Goal: Task Accomplishment & Management: Use online tool/utility

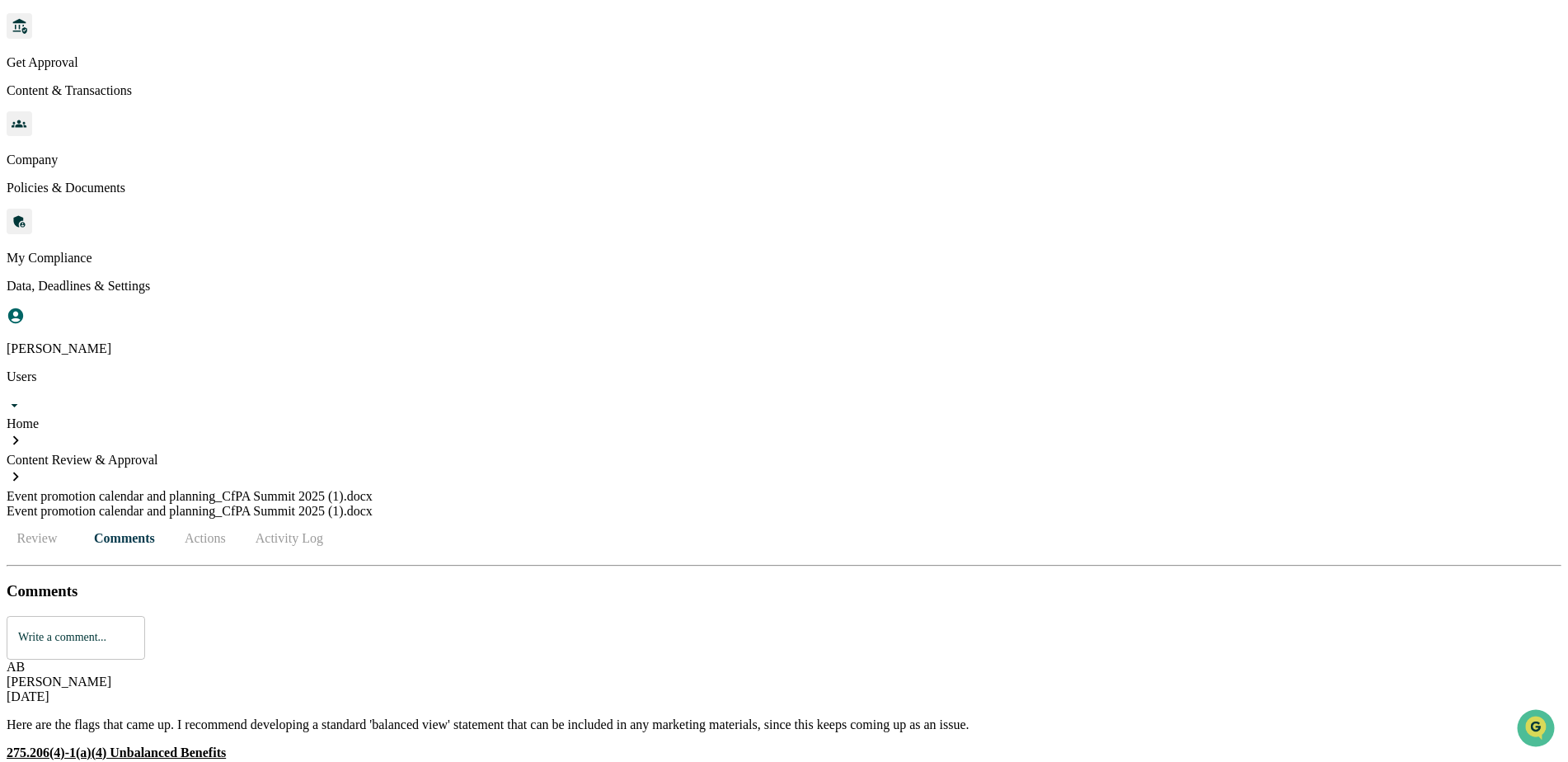
scroll to position [249, 0]
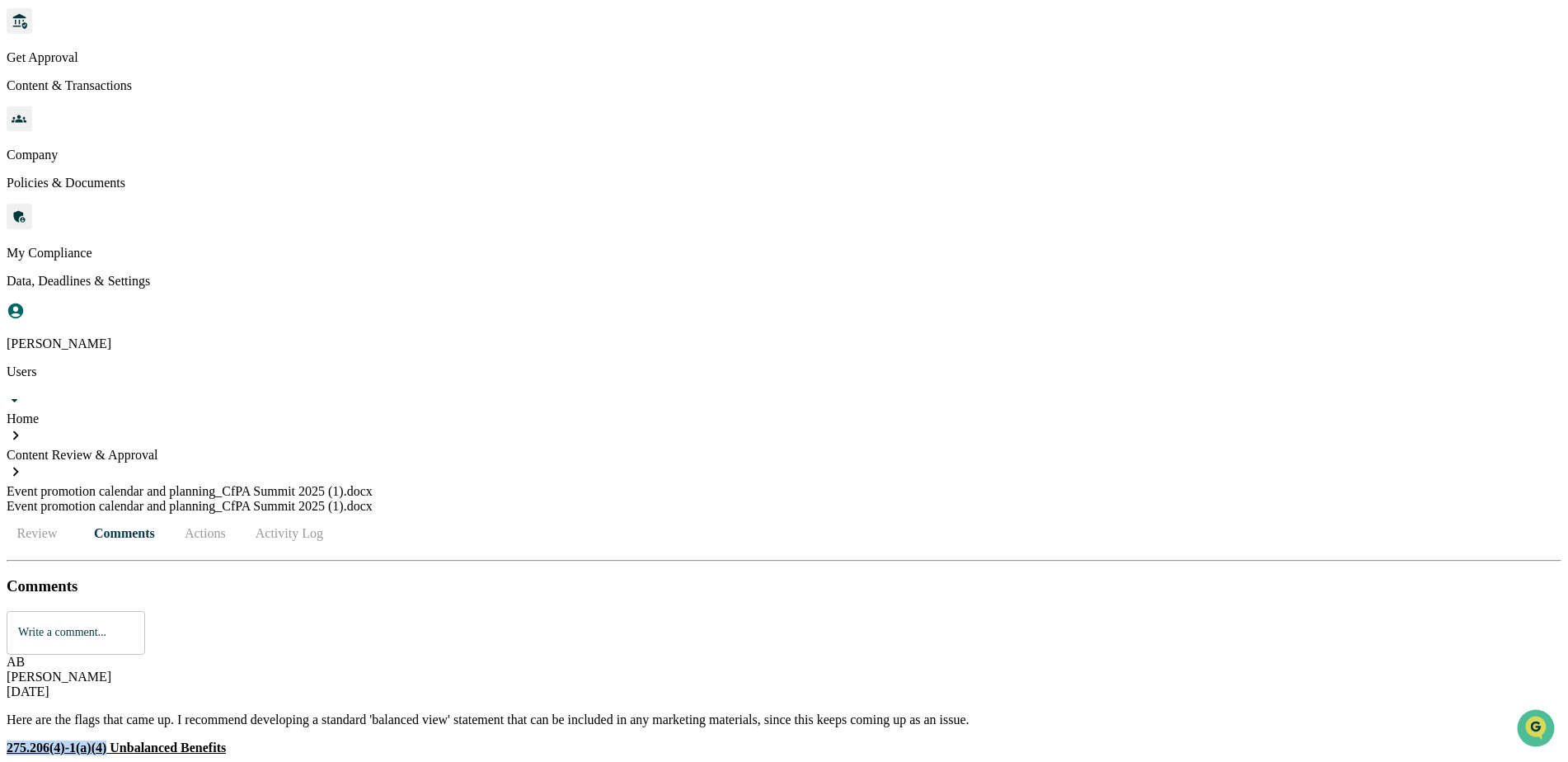
drag, startPoint x: 361, startPoint y: 166, endPoint x: 264, endPoint y: 166, distance: 97.0
drag, startPoint x: 309, startPoint y: 167, endPoint x: 259, endPoint y: 167, distance: 50.0
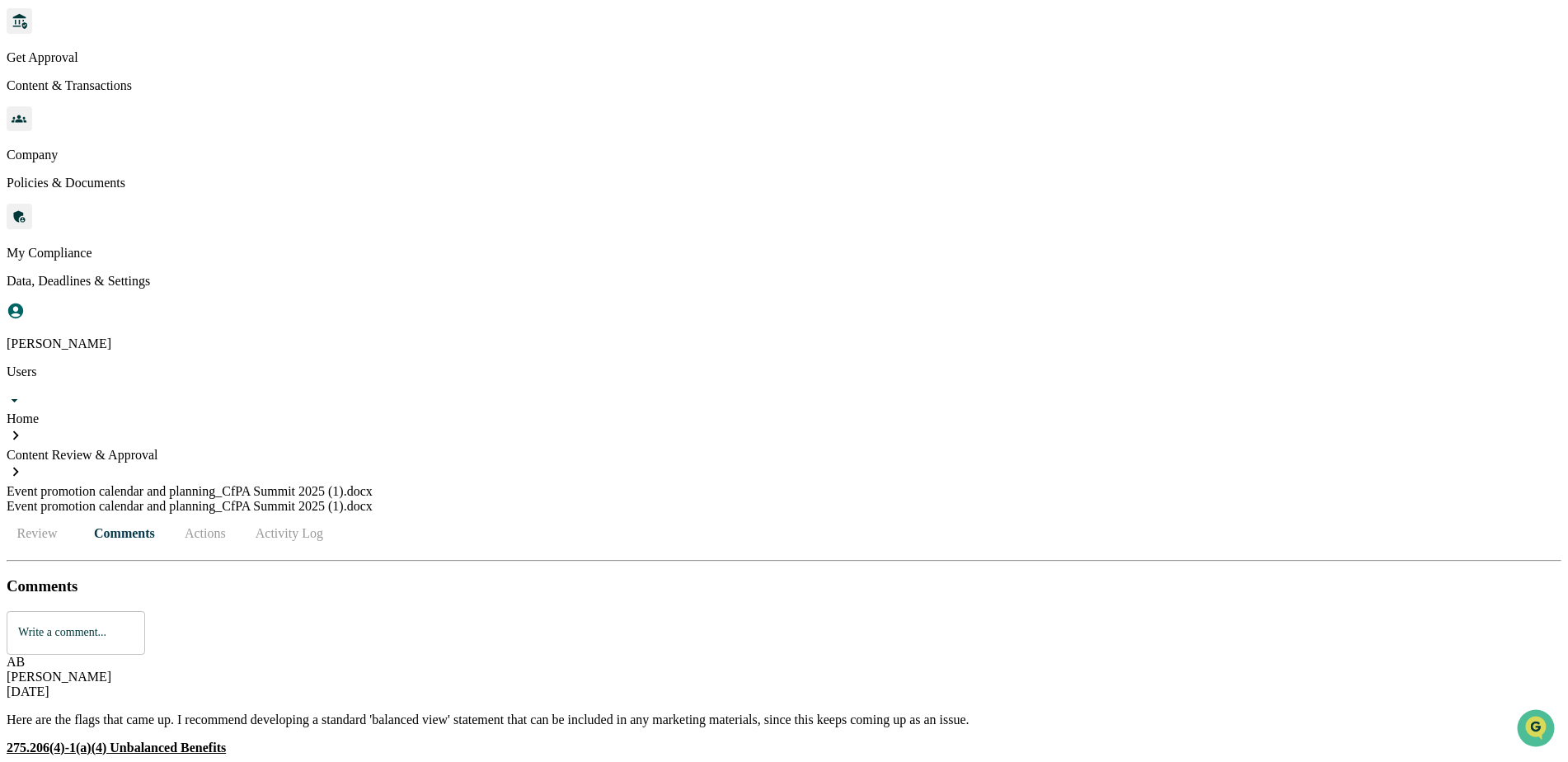
drag, startPoint x: 259, startPoint y: 167, endPoint x: 450, endPoint y: 205, distance: 194.7
drag, startPoint x: 313, startPoint y: 166, endPoint x: 248, endPoint y: 166, distance: 65.0
copy u "275.206(4)-1(a)(4)"
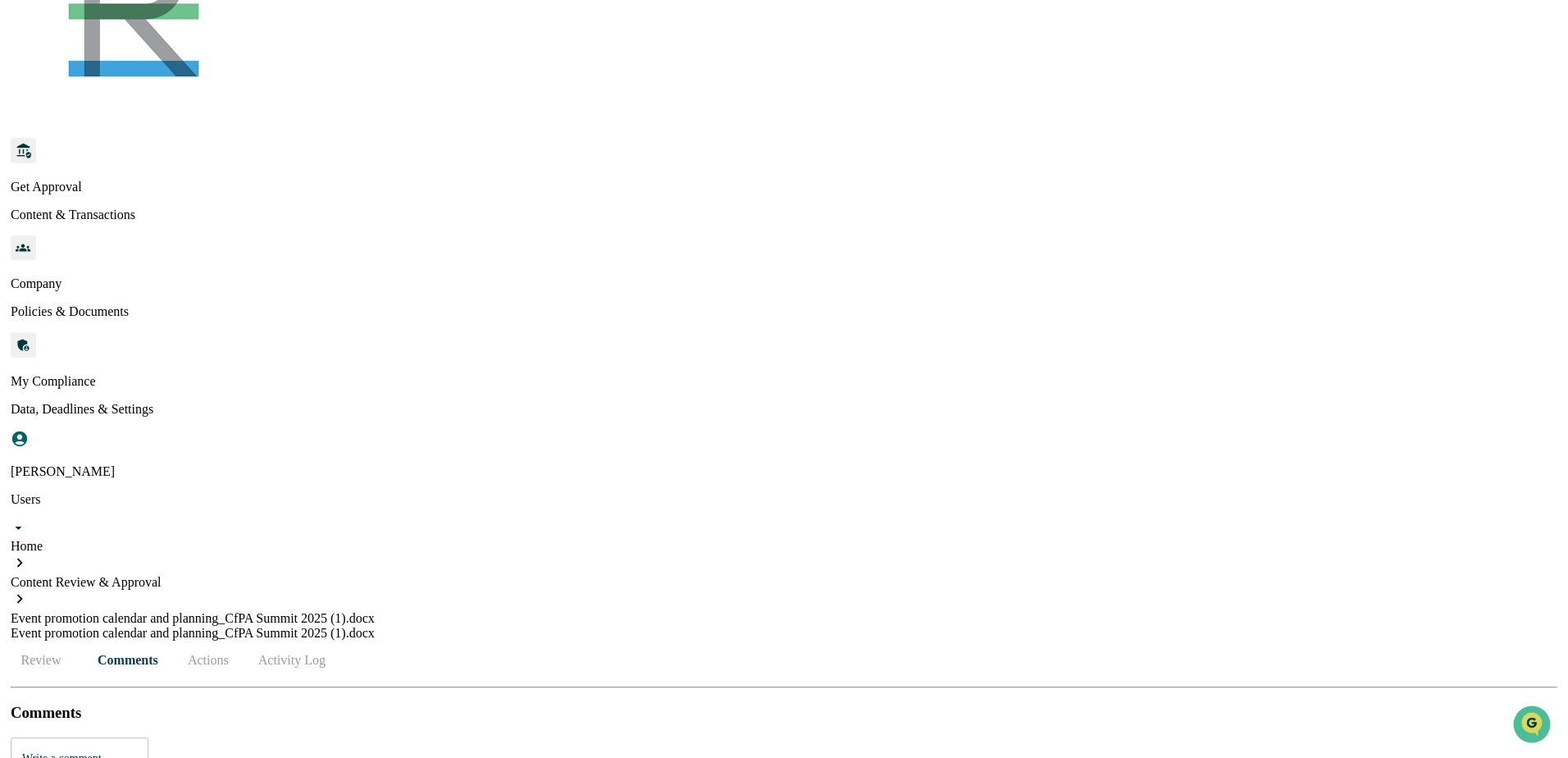
scroll to position [0, 0]
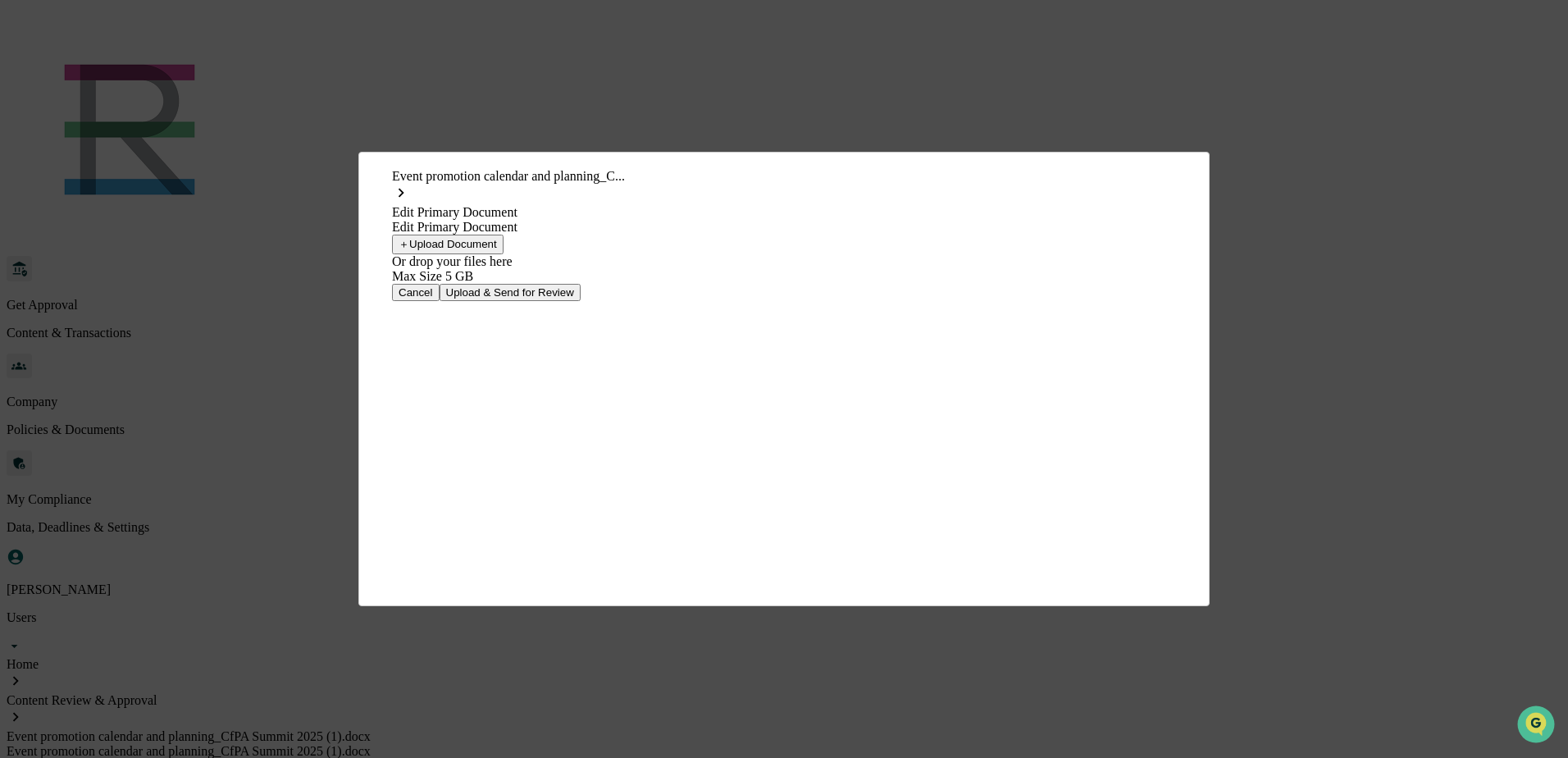
click at [504, 254] on button "＋ Upload Document" at bounding box center [448, 244] width 112 height 20
click at [581, 293] on button "Upload & Send for Review" at bounding box center [510, 284] width 141 height 17
